Goal: Transaction & Acquisition: Subscribe to service/newsletter

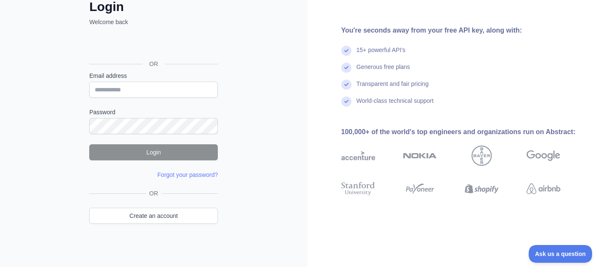
scroll to position [56, 0]
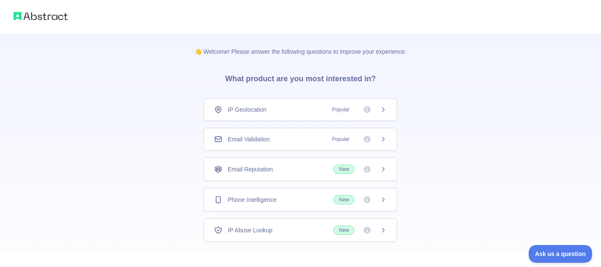
click at [479, 124] on div "👋 Welcome! Please answer the following questions to improve your experience. Wh…" at bounding box center [300, 156] width 601 height 312
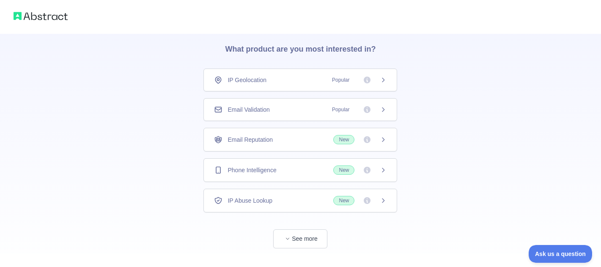
scroll to position [45, 0]
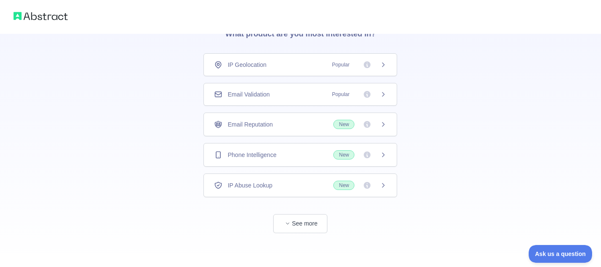
click at [346, 155] on span "New" at bounding box center [343, 154] width 21 height 9
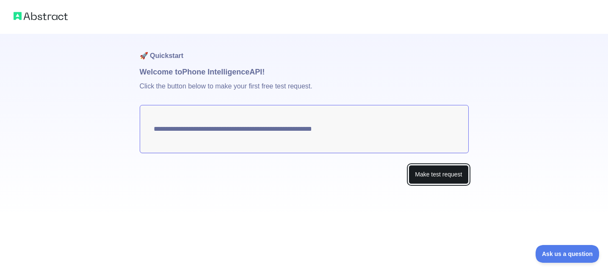
click at [432, 177] on button "Make test request" at bounding box center [438, 174] width 60 height 19
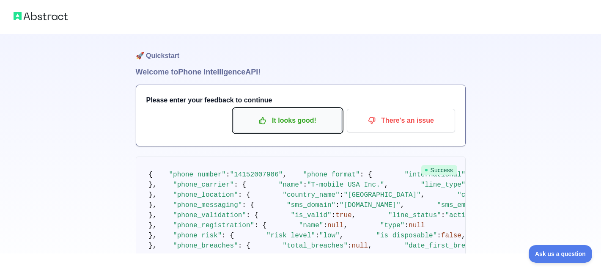
click at [291, 127] on p "It looks good!" at bounding box center [288, 120] width 96 height 14
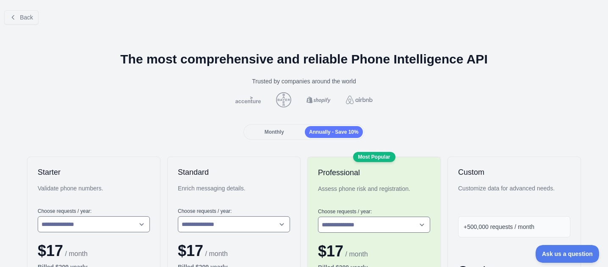
drag, startPoint x: 283, startPoint y: 130, endPoint x: 272, endPoint y: 135, distance: 12.7
click at [283, 130] on div "Monthly" at bounding box center [274, 132] width 58 height 12
click at [272, 135] on div "Monthly" at bounding box center [274, 132] width 58 height 12
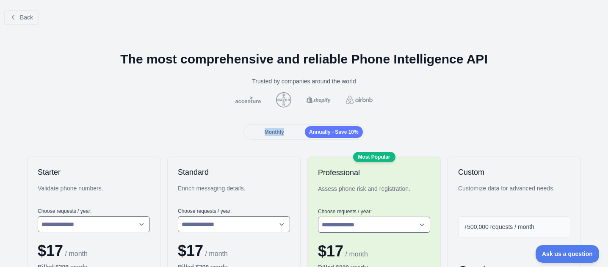
click at [272, 135] on div "Monthly" at bounding box center [274, 132] width 58 height 12
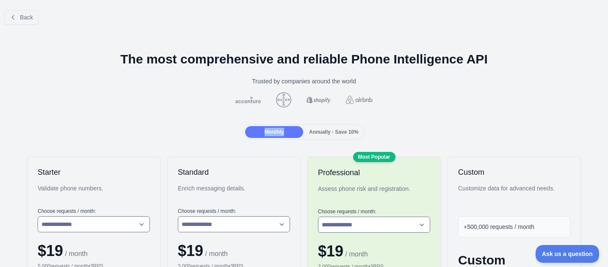
click at [271, 135] on div "Monthly" at bounding box center [274, 132] width 58 height 12
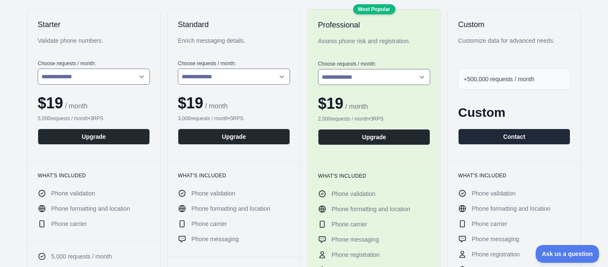
scroll to position [152, 0]
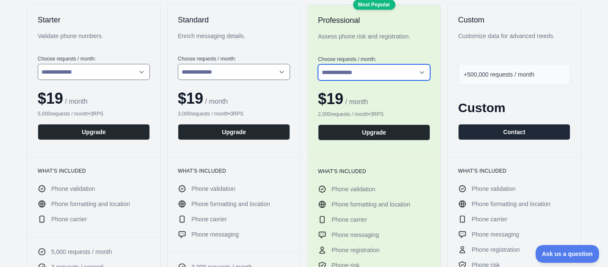
click at [419, 77] on select "**********" at bounding box center [374, 72] width 112 height 16
drag, startPoint x: 419, startPoint y: 77, endPoint x: 416, endPoint y: 73, distance: 4.9
click at [416, 73] on select "**********" at bounding box center [374, 72] width 112 height 16
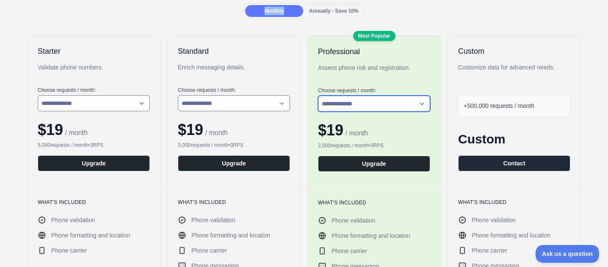
scroll to position [0, 0]
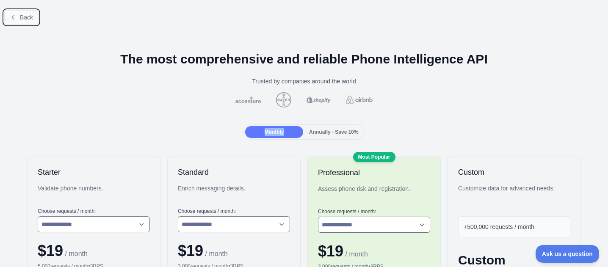
click at [27, 15] on span "Back" at bounding box center [26, 17] width 13 height 7
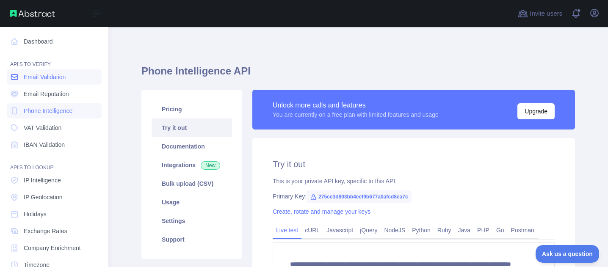
click at [49, 80] on span "Email Validation" at bounding box center [45, 77] width 42 height 8
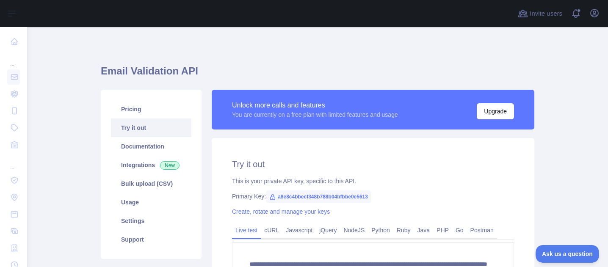
click at [320, 195] on span "a8e8c4bbecf348b788b04bfbbe0e5613" at bounding box center [318, 196] width 105 height 13
drag, startPoint x: 320, startPoint y: 195, endPoint x: 320, endPoint y: 158, distance: 37.2
click at [320, 158] on div "**********" at bounding box center [373, 238] width 322 height 201
